Goal: Navigation & Orientation: Find specific page/section

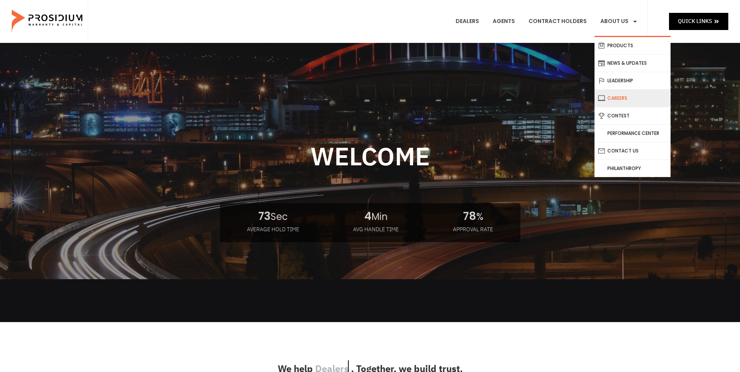
click at [627, 99] on link "Careers" at bounding box center [632, 98] width 76 height 17
click at [624, 76] on link "Leadership" at bounding box center [632, 80] width 76 height 17
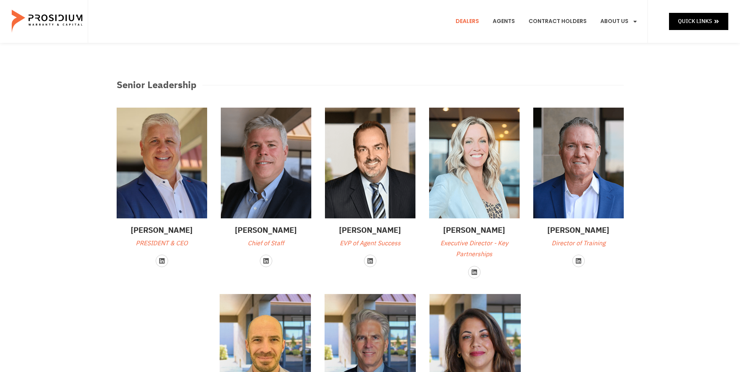
click at [473, 18] on link "Dealers" at bounding box center [467, 21] width 35 height 29
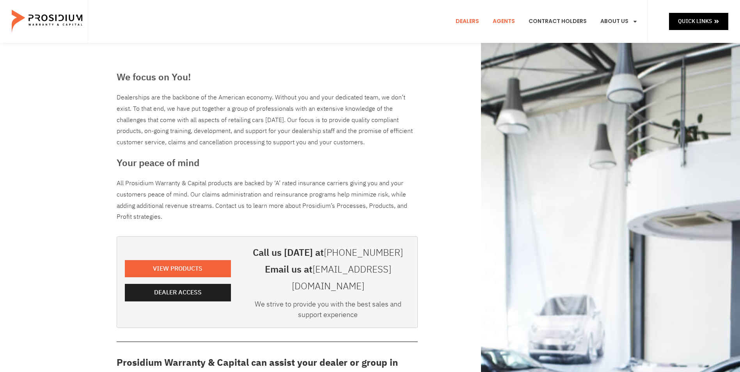
click at [504, 22] on link "Agents" at bounding box center [504, 21] width 34 height 29
